Goal: Task Accomplishment & Management: Use online tool/utility

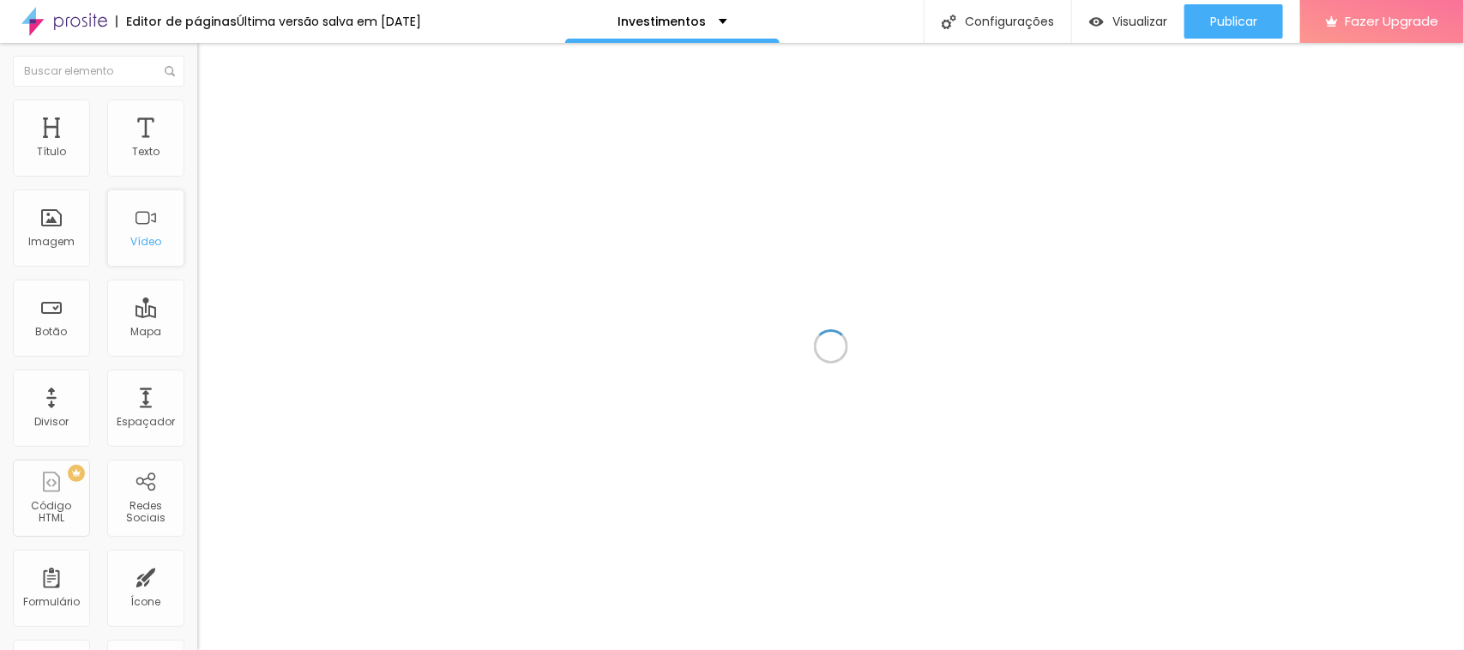
scroll to position [507, 0]
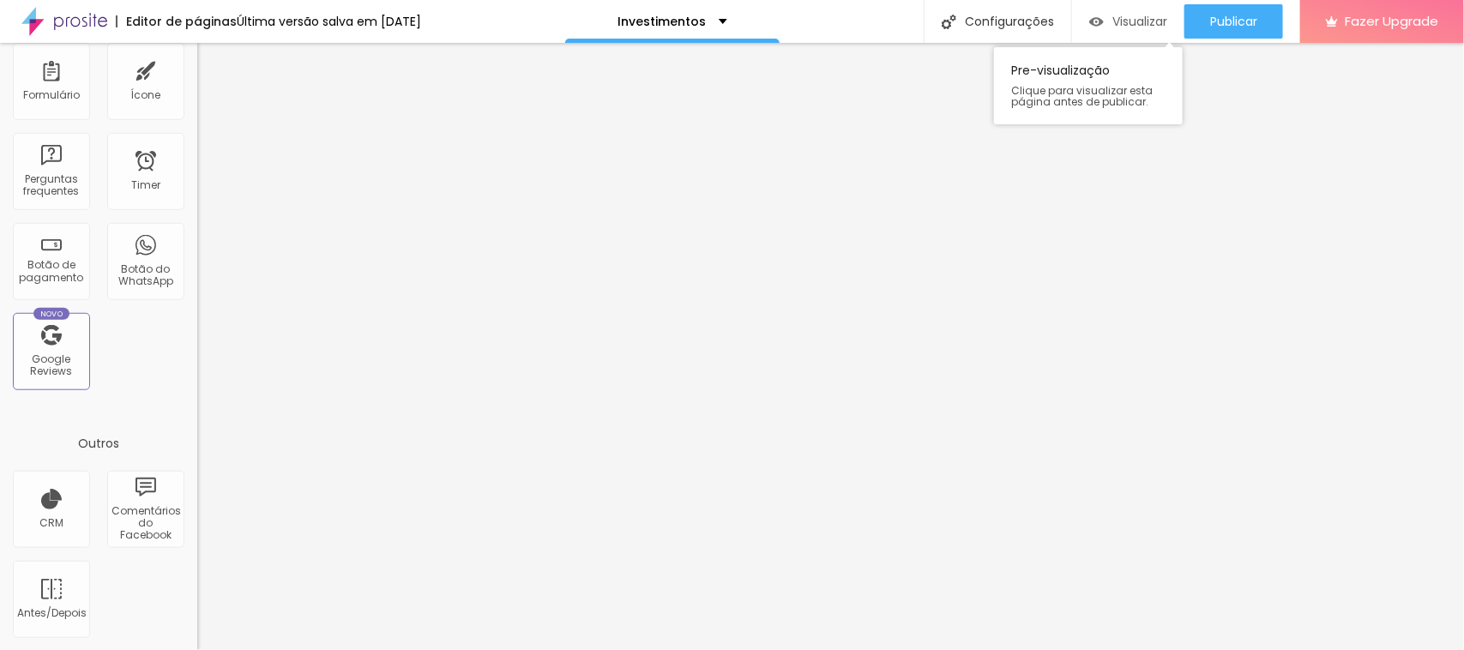
click at [1145, 33] on div "Visualizar" at bounding box center [1128, 21] width 78 height 34
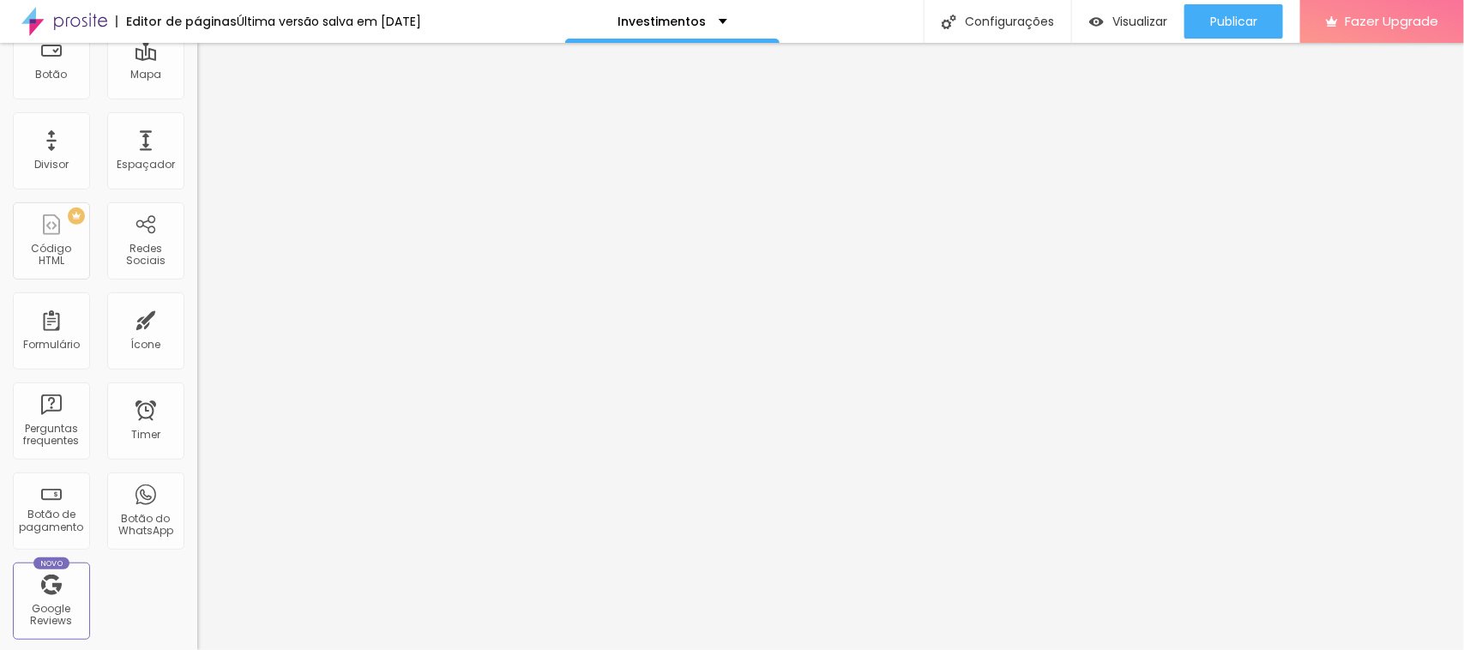
scroll to position [256, 0]
click at [73, 508] on div "Botão de pagamento" at bounding box center [51, 512] width 77 height 77
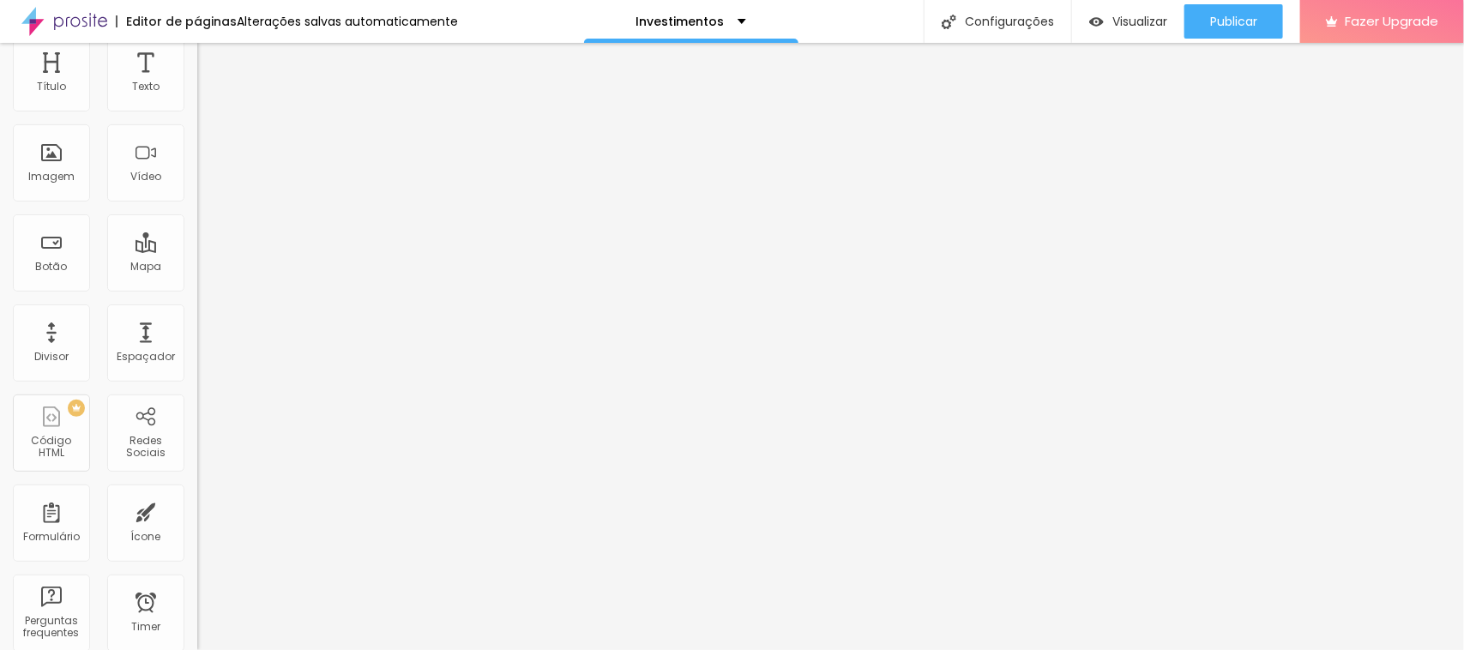
scroll to position [61, 0]
click at [66, 521] on div "Formulário" at bounding box center [51, 527] width 77 height 77
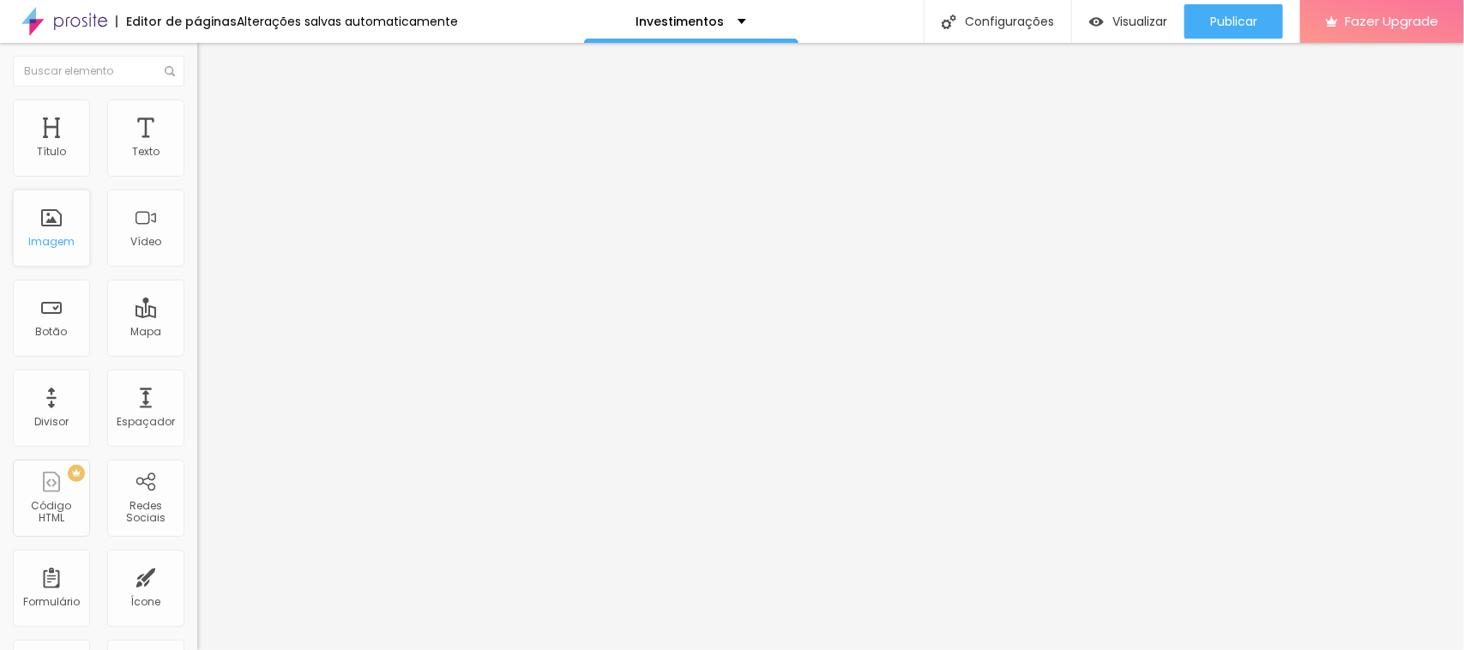
click at [67, 230] on div "Imagem" at bounding box center [51, 228] width 77 height 77
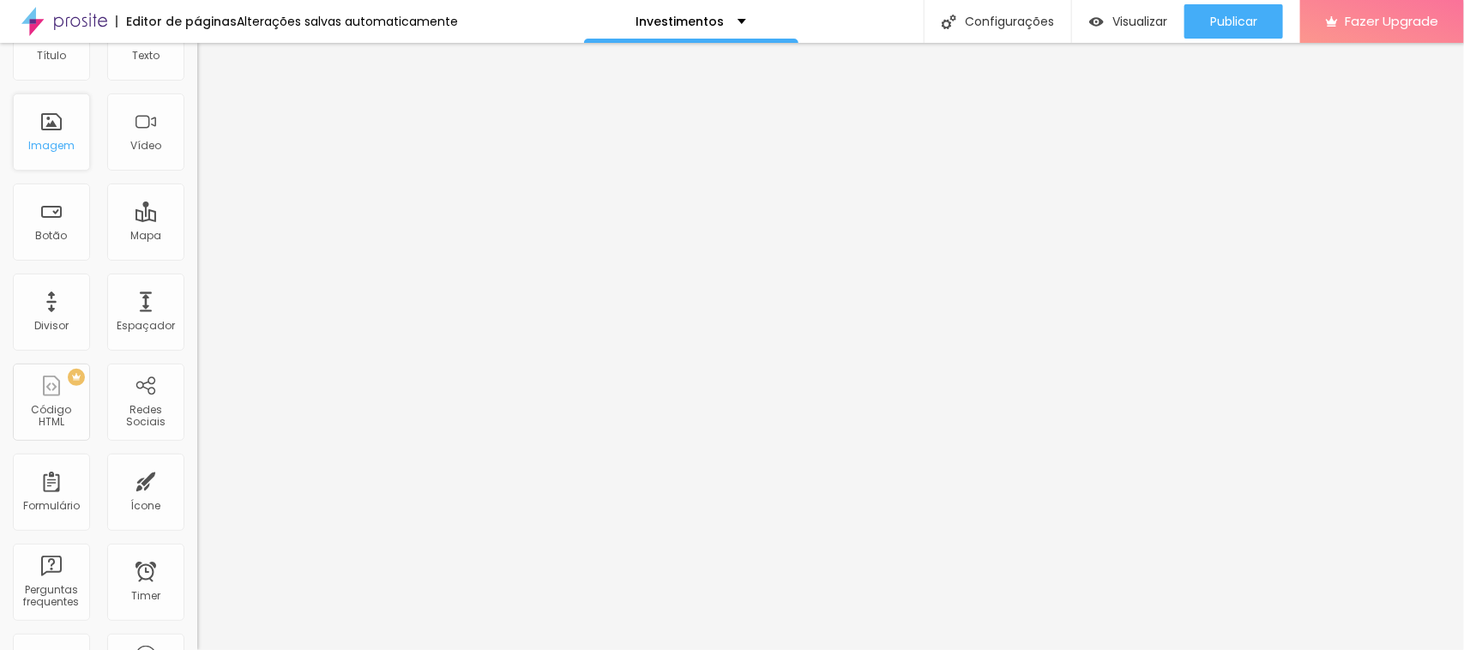
scroll to position [97, 0]
click at [32, 330] on div "Divisor" at bounding box center [51, 311] width 77 height 77
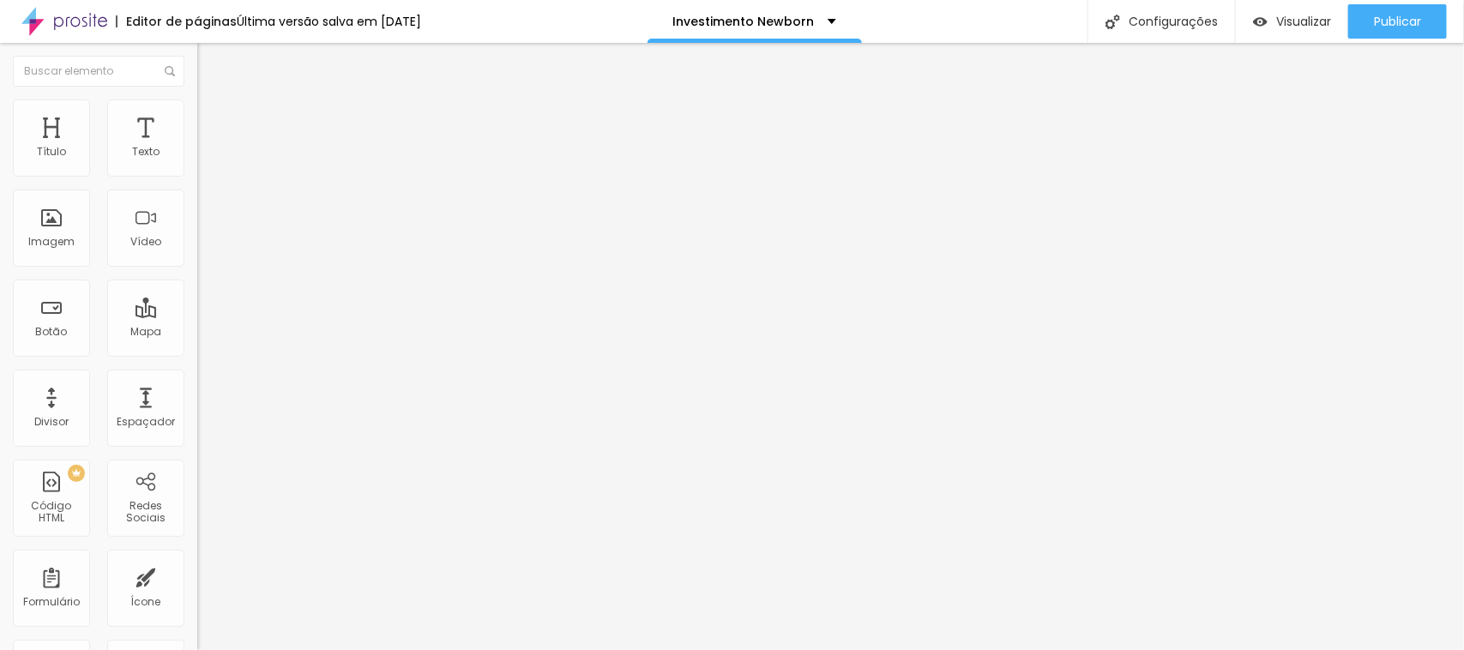
click at [212, 22] on div "Editor de páginas" at bounding box center [176, 21] width 121 height 12
click at [49, 22] on img at bounding box center [64, 21] width 86 height 43
